Goal: Transaction & Acquisition: Obtain resource

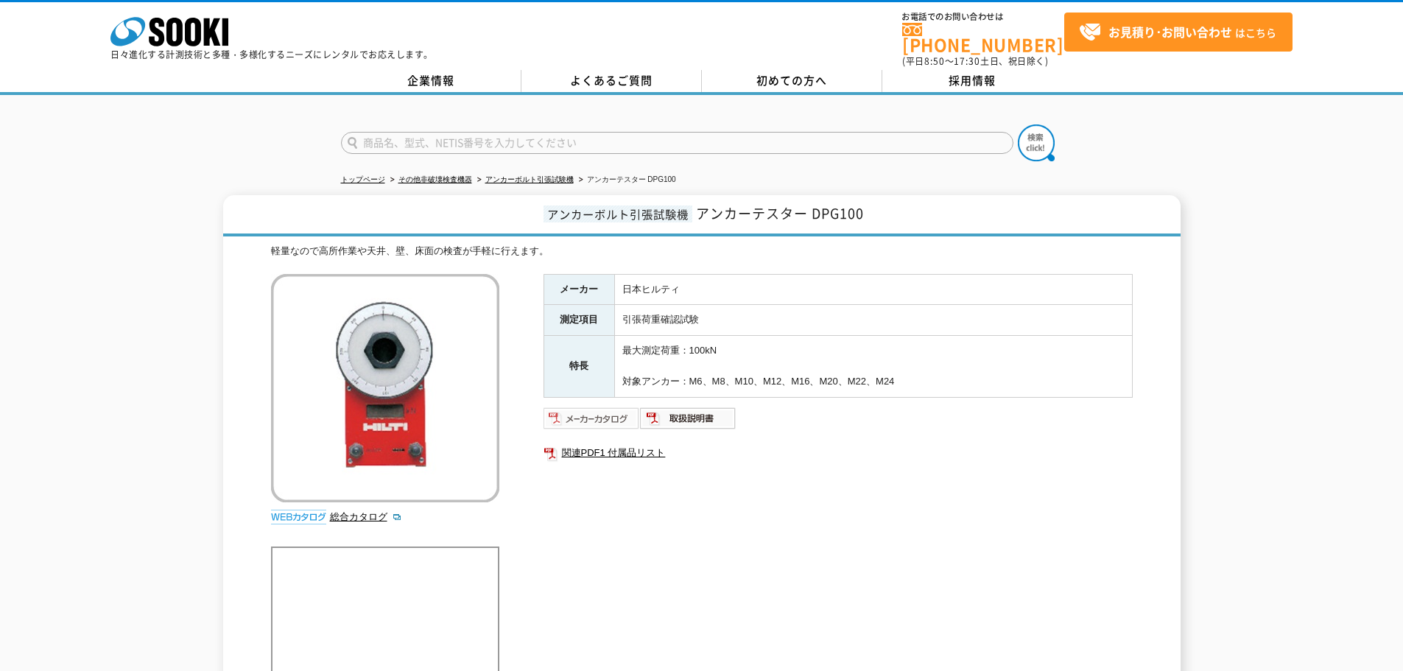
click at [611, 410] on img at bounding box center [591, 418] width 96 height 24
click at [694, 409] on img at bounding box center [688, 418] width 96 height 24
click at [602, 408] on img at bounding box center [591, 418] width 96 height 24
